Goal: Information Seeking & Learning: Learn about a topic

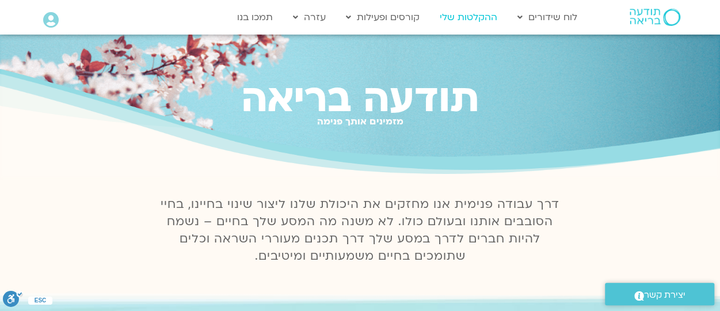
click at [468, 17] on link "ההקלטות שלי" at bounding box center [468, 17] width 69 height 22
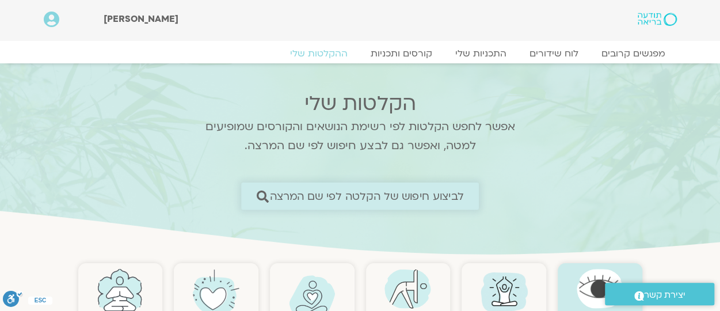
click at [393, 197] on span "לביצוע חיפוש של הקלטה לפי שם המרצה" at bounding box center [367, 196] width 194 height 12
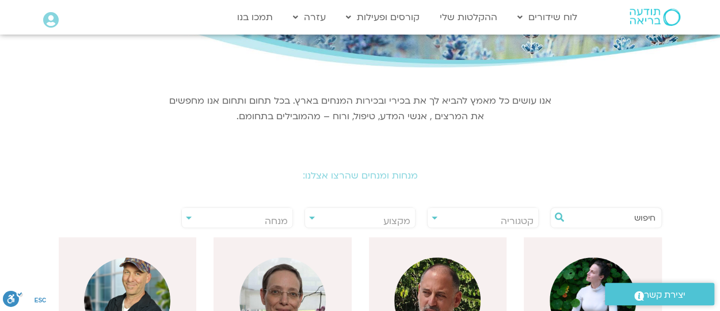
scroll to position [115, 0]
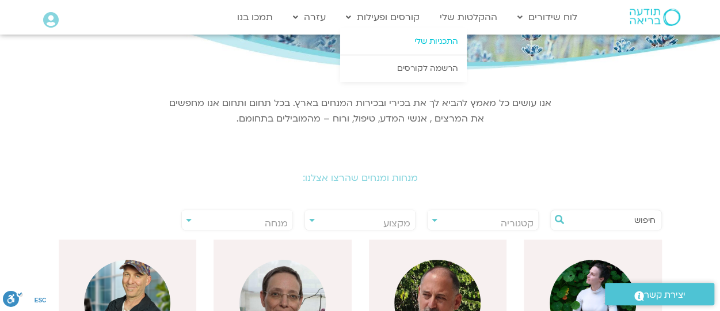
click at [409, 41] on link "התכניות שלי" at bounding box center [403, 41] width 127 height 26
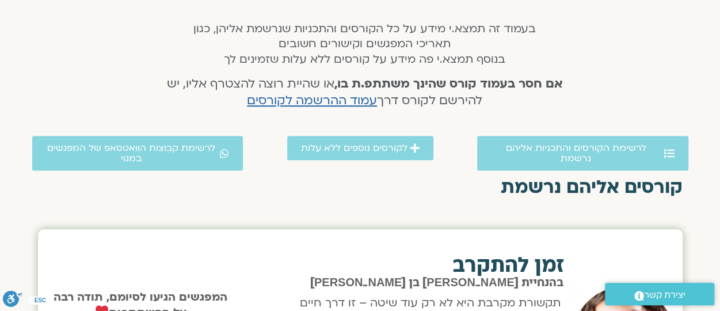
scroll to position [258, 0]
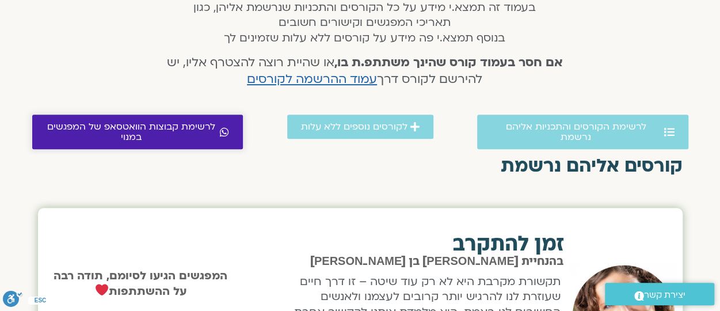
click at [177, 131] on span "לרשימת קבוצות הוואטסאפ של המפגשים במנוי" at bounding box center [131, 131] width 171 height 21
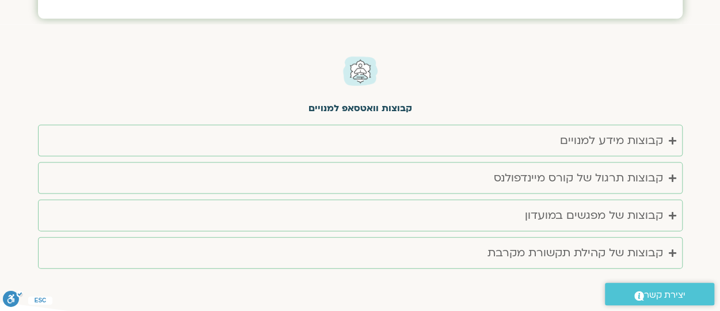
scroll to position [3289, 0]
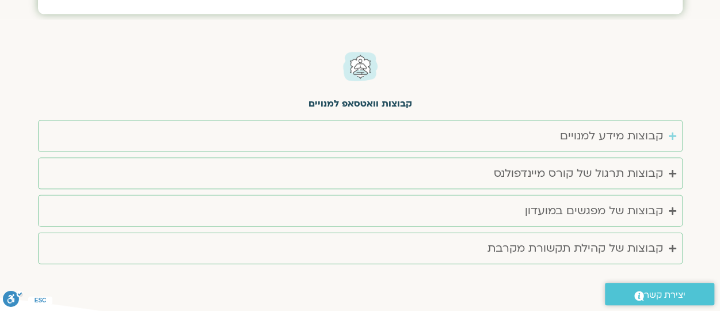
click at [631, 127] on div "קבוצות מידע למנויים" at bounding box center [611, 136] width 103 height 19
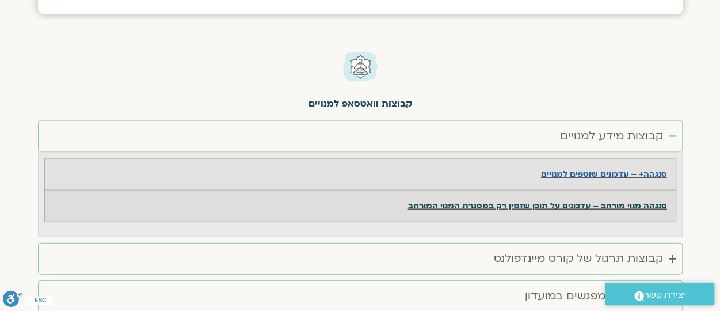
click at [593, 200] on strong "סנגהה מנוי מורחב – עדכונים על תוכן שזמין רק במסגרת המנוי המורחב" at bounding box center [537, 205] width 259 height 11
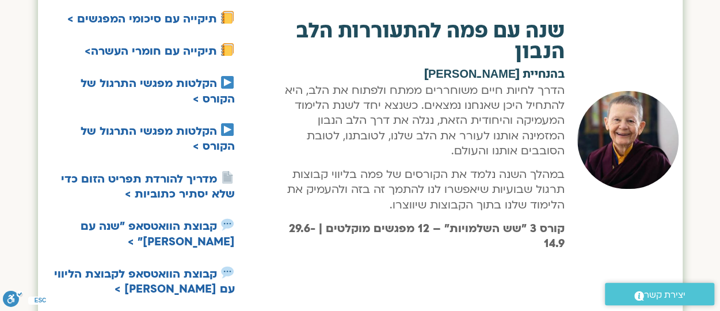
scroll to position [2203, 0]
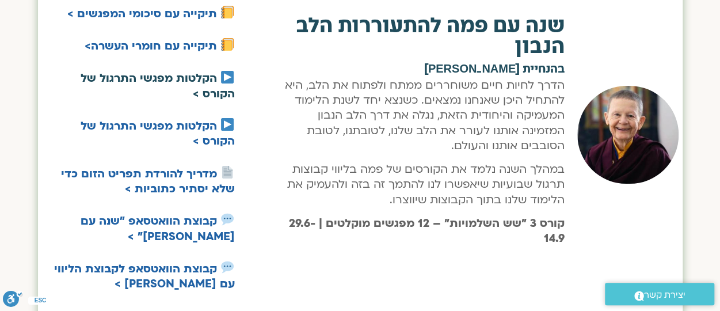
click at [189, 71] on link "הקלטות מפגשי התרגול של הקורס >" at bounding box center [158, 86] width 154 height 30
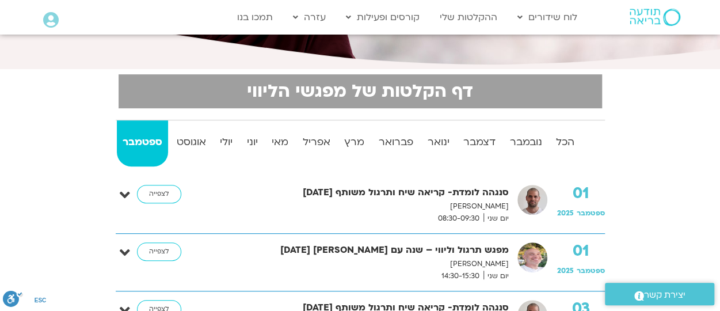
scroll to position [207, 0]
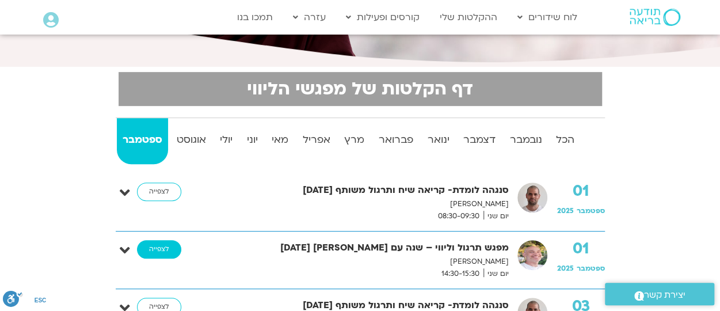
click at [155, 248] on link "לצפייה" at bounding box center [159, 249] width 44 height 18
